Goal: Transaction & Acquisition: Purchase product/service

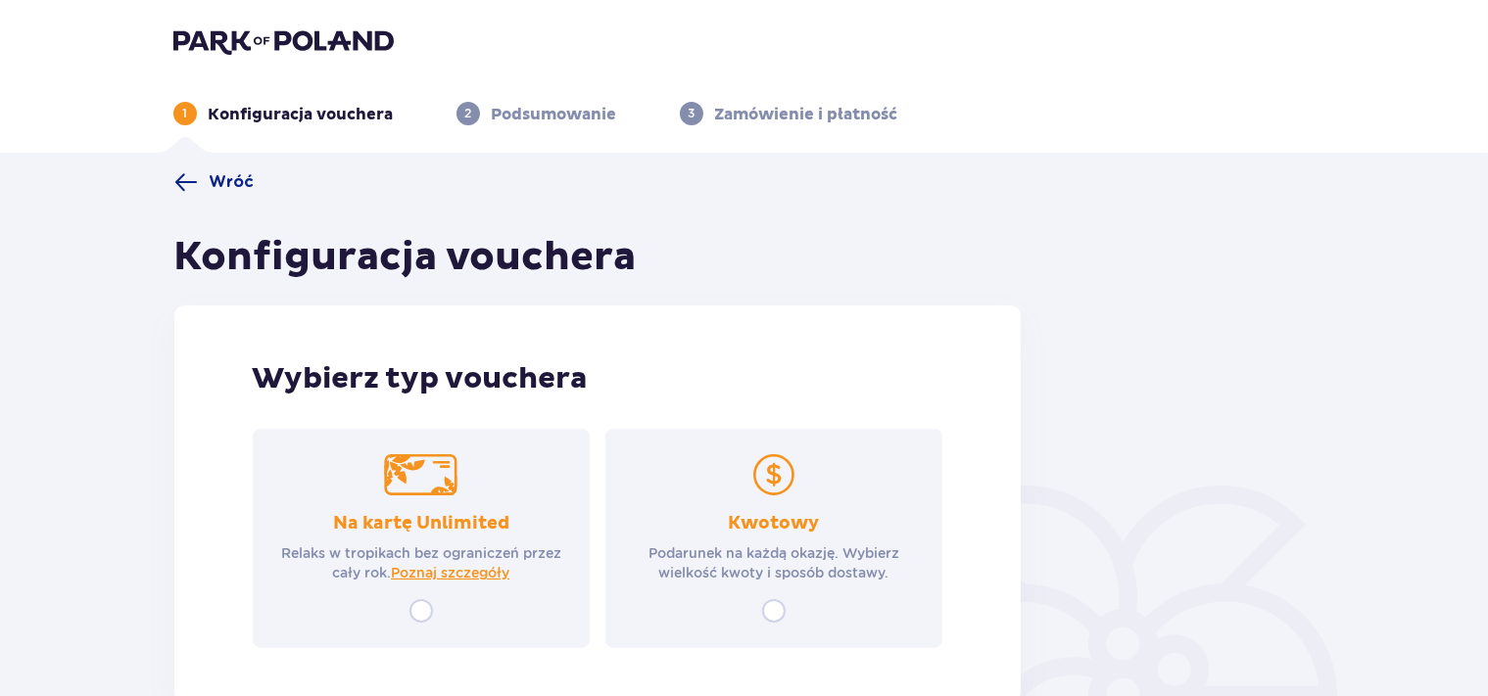
scroll to position [124, 0]
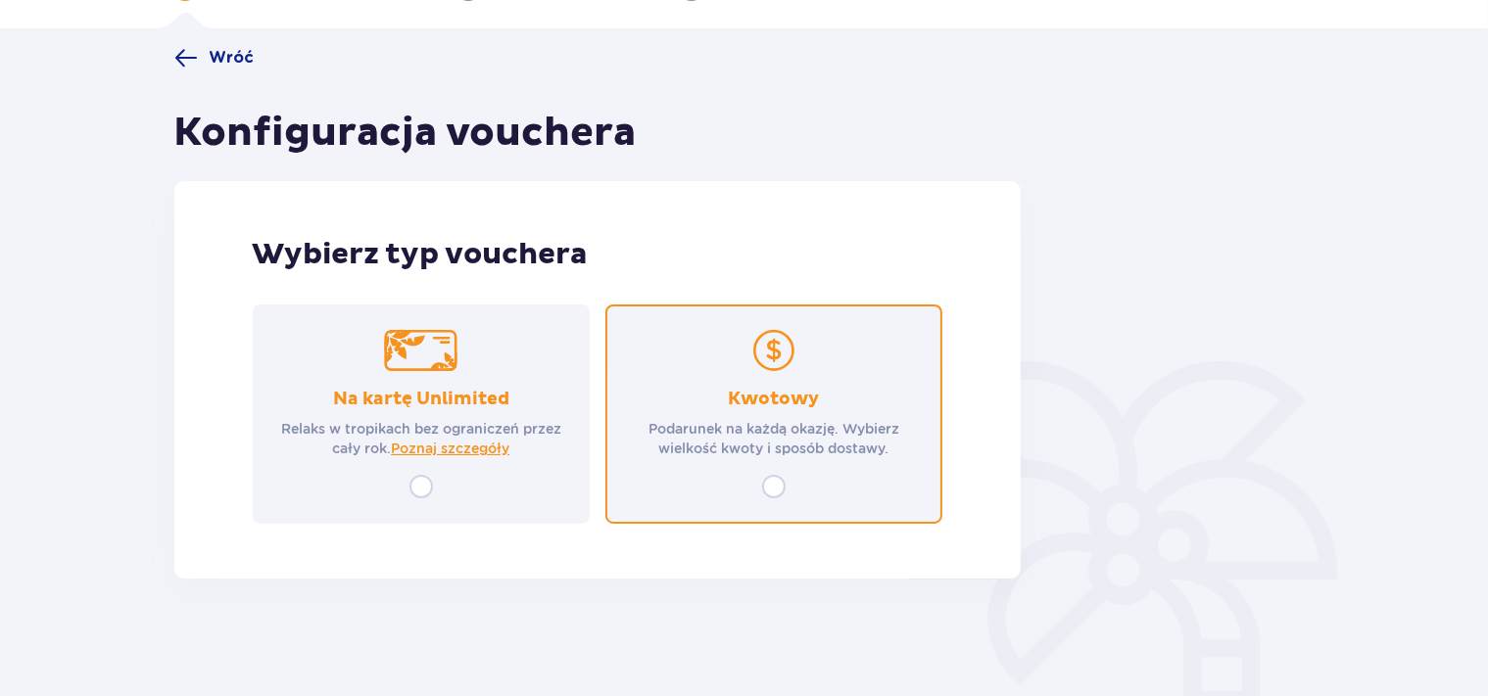
click at [774, 490] on input "radio" at bounding box center [774, 487] width 24 height 24
radio input "true"
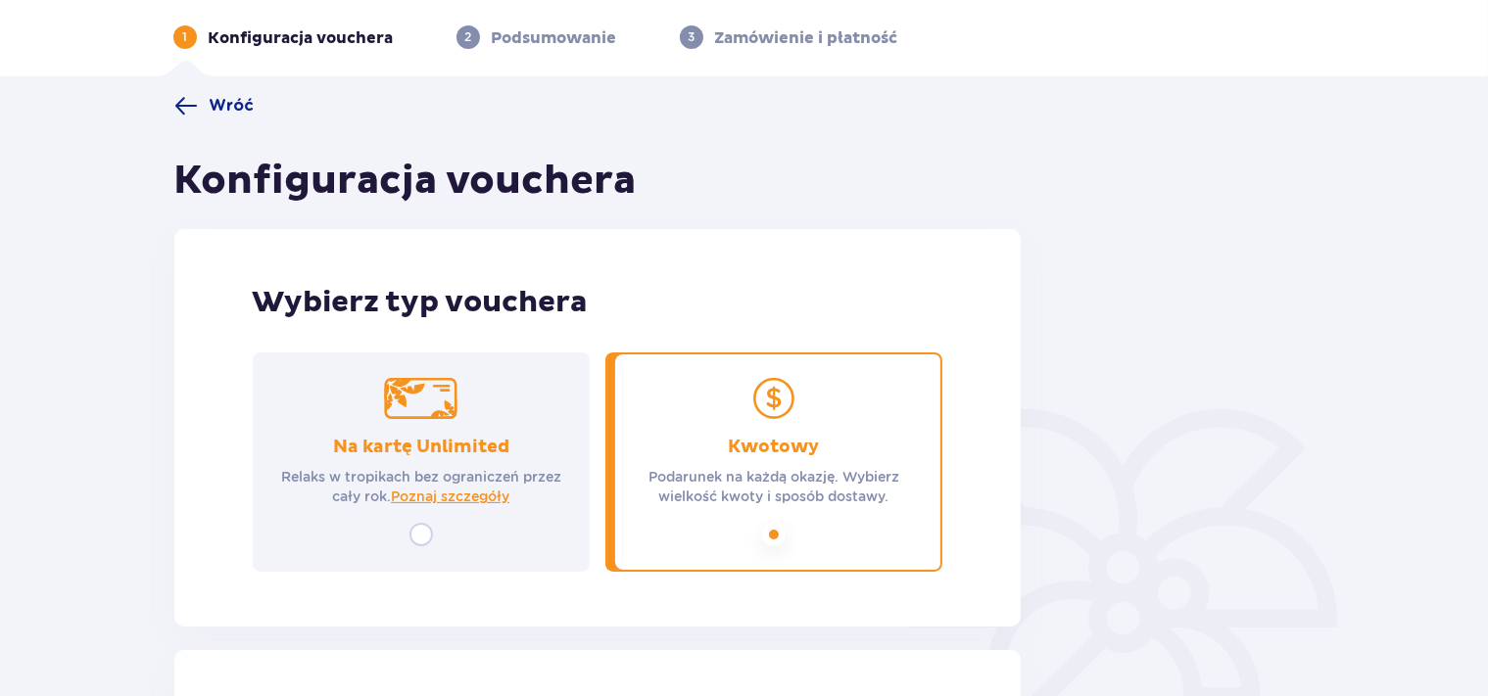
scroll to position [0, 0]
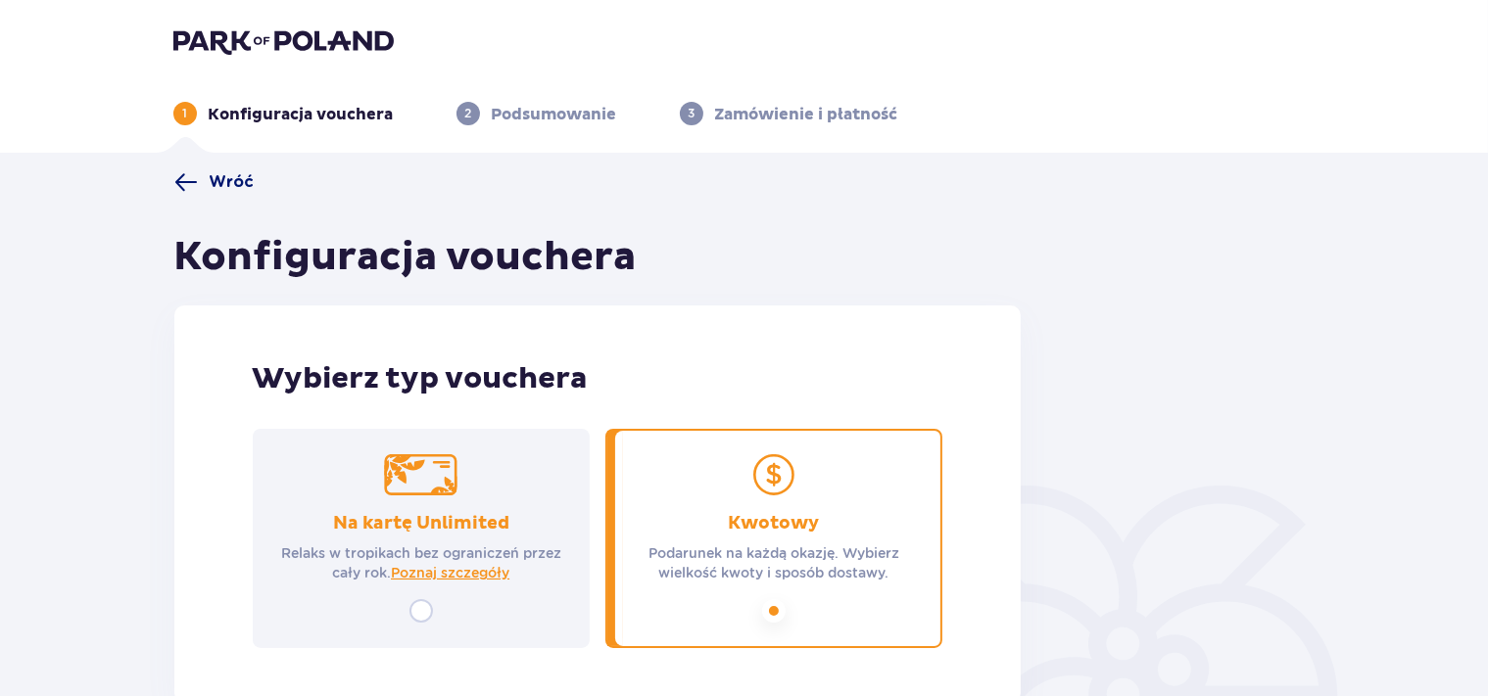
click at [219, 175] on span "Wróć" at bounding box center [232, 182] width 45 height 22
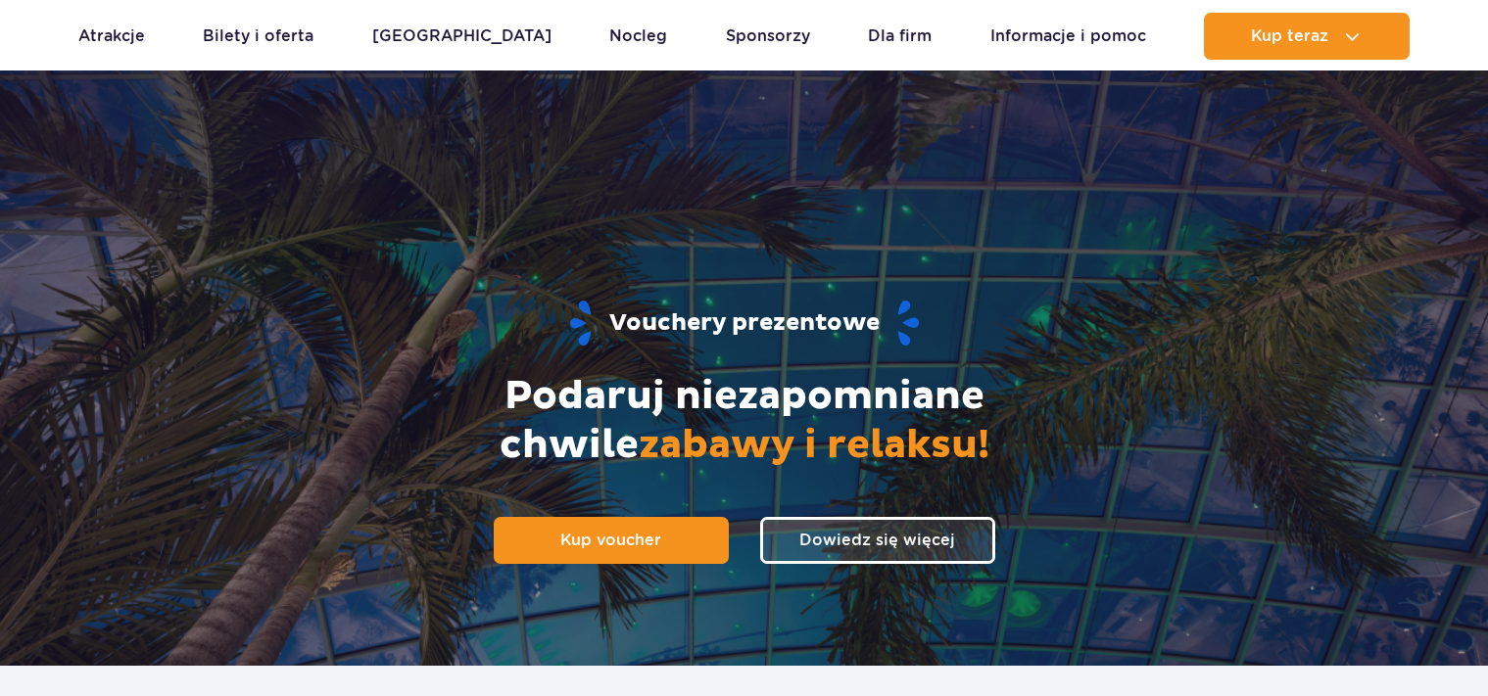
scroll to position [1700, 0]
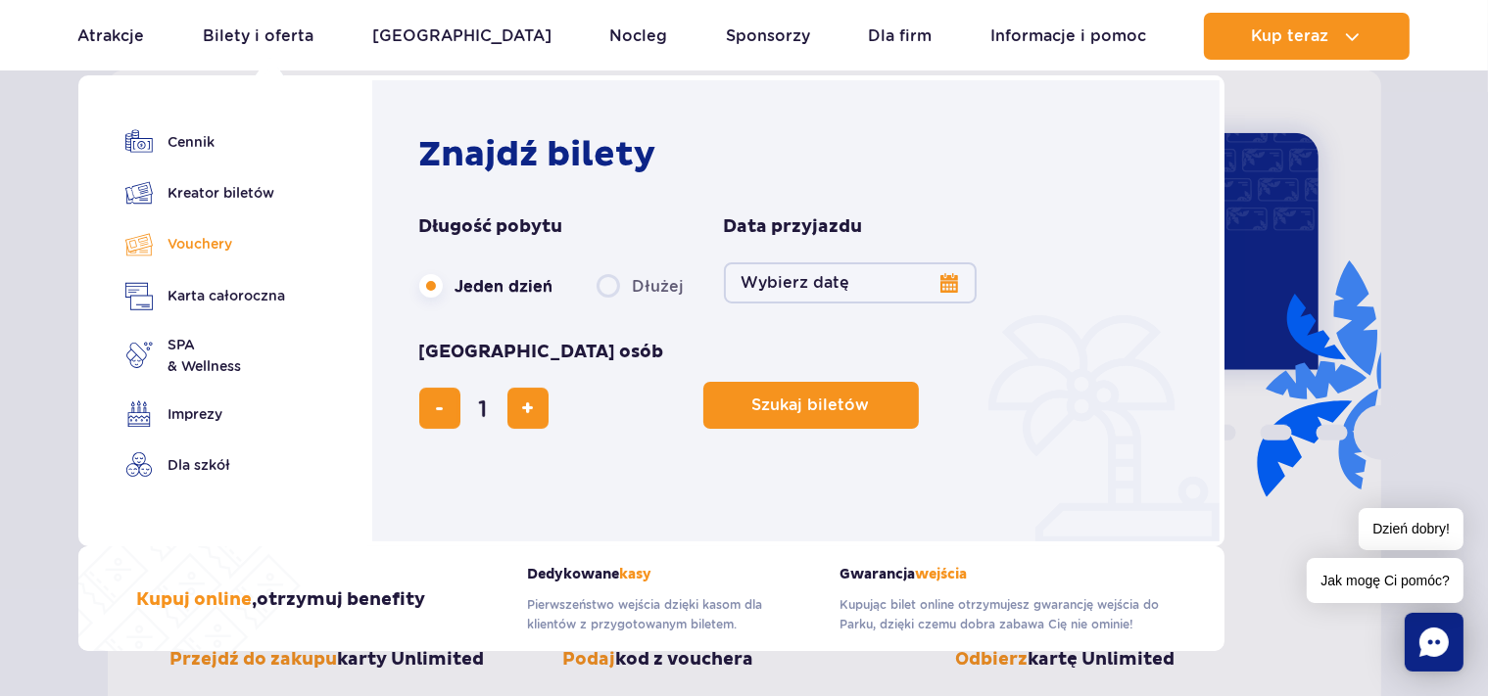
click at [211, 248] on link "Vouchery" at bounding box center [205, 244] width 161 height 28
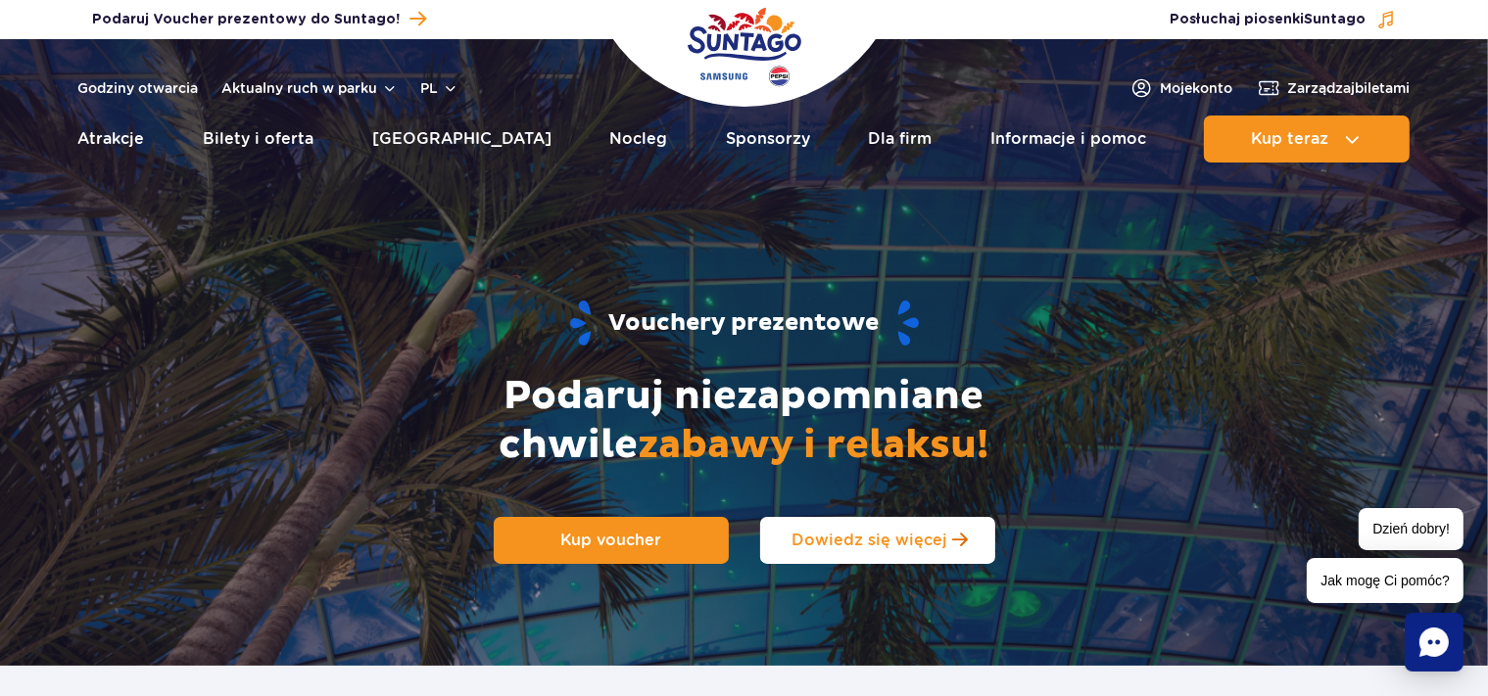
click at [933, 535] on span "Dowiedz się więcej" at bounding box center [869, 540] width 156 height 19
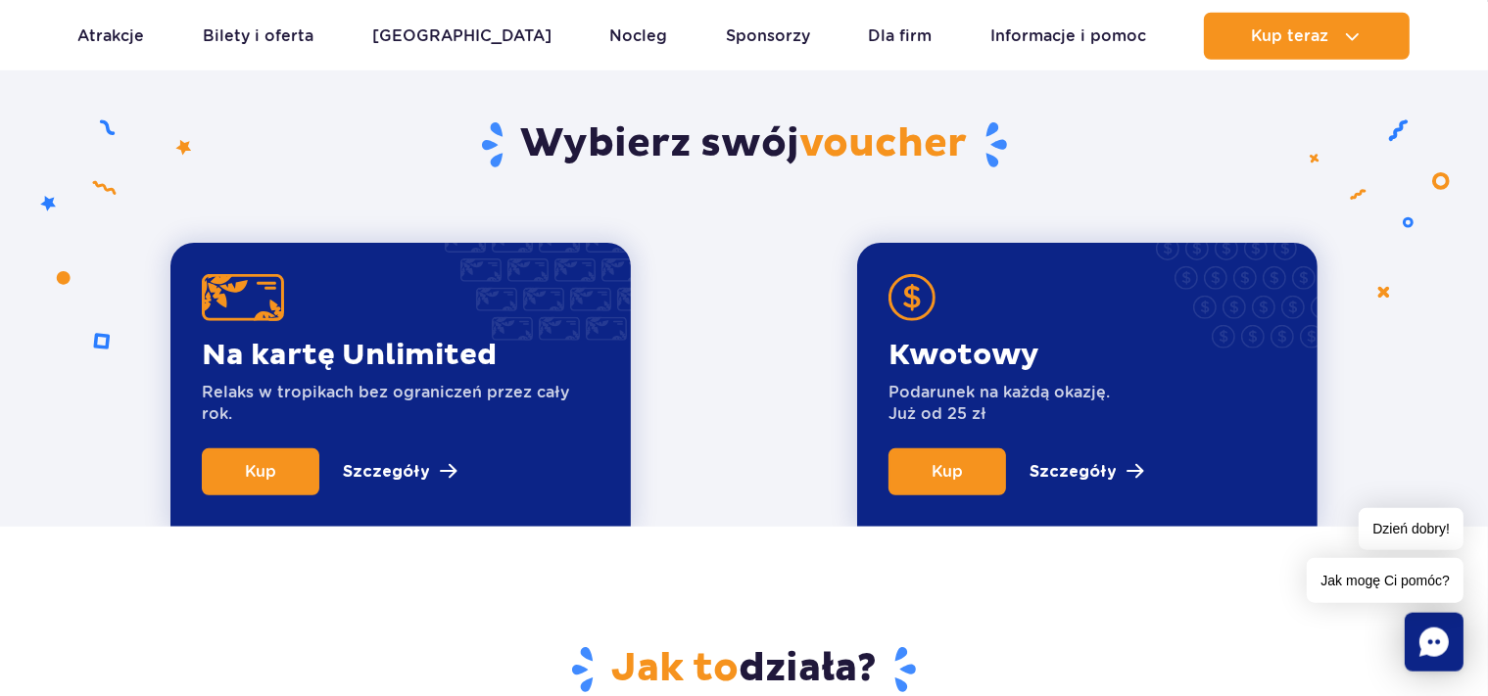
scroll to position [666, 0]
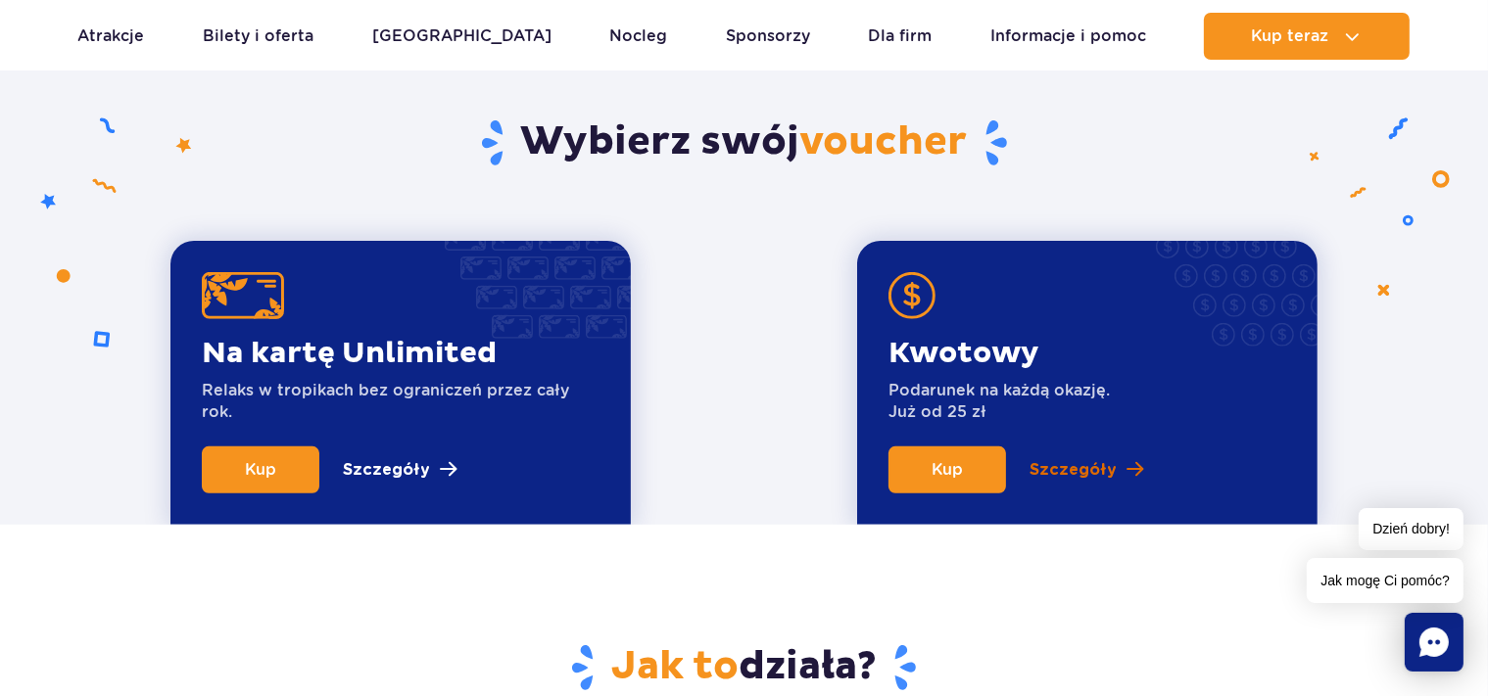
click at [1076, 472] on p "Szczegóły" at bounding box center [1072, 470] width 87 height 24
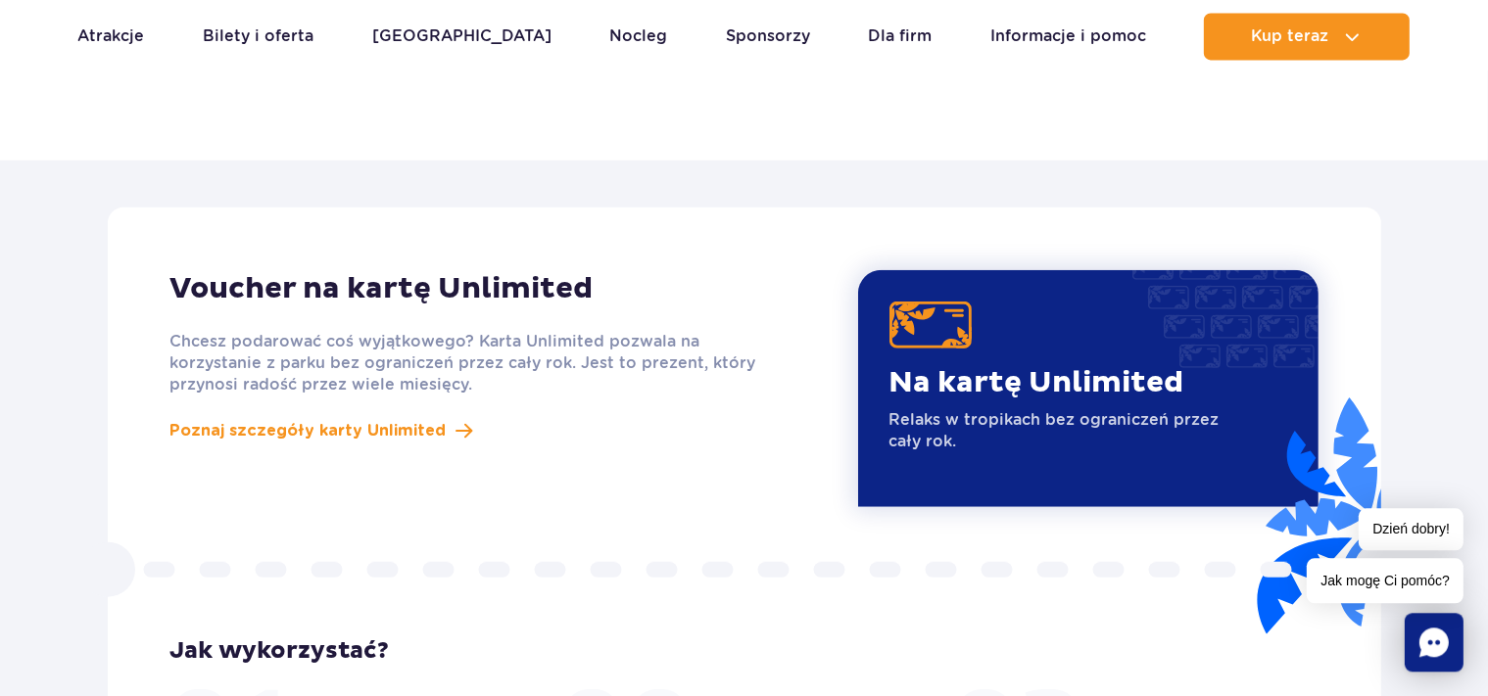
scroll to position [1558, 0]
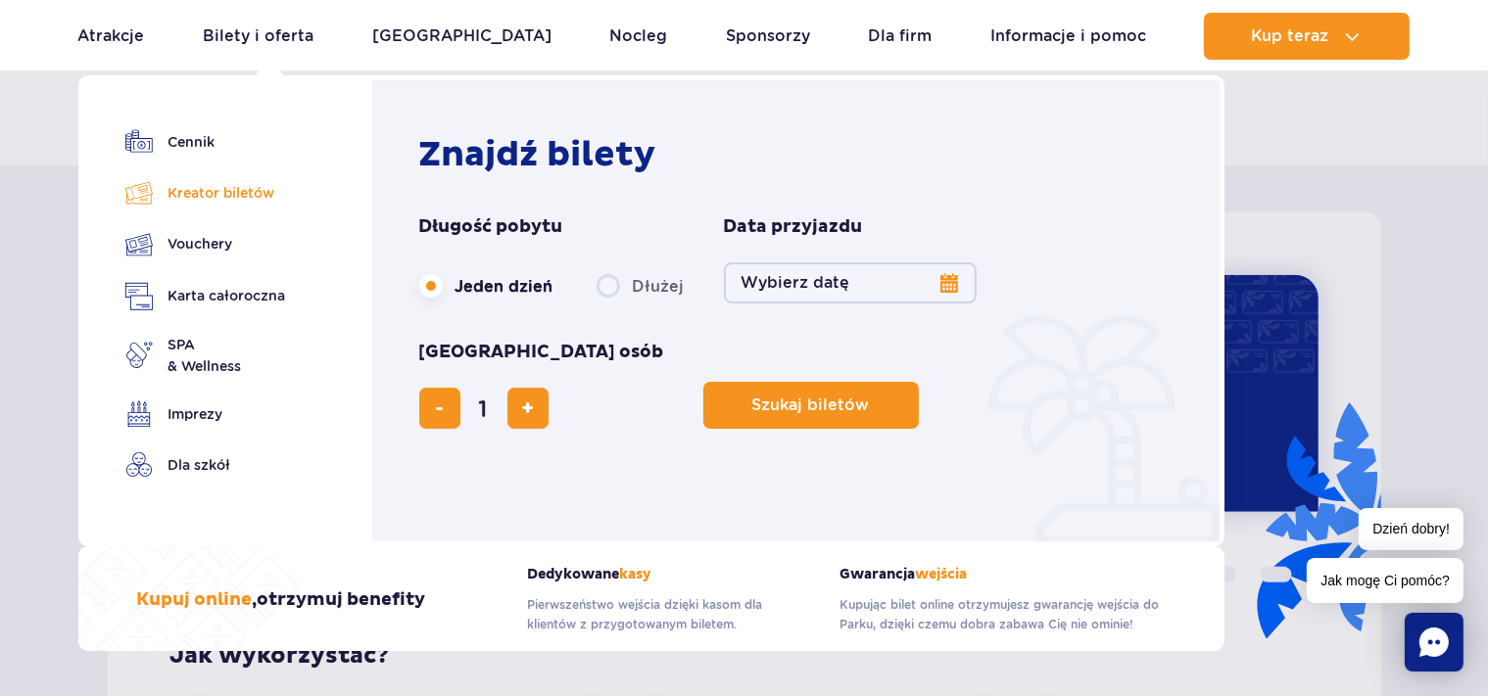
click at [224, 198] on link "Kreator biletów" at bounding box center [205, 192] width 161 height 27
